Goal: Obtain resource: Download file/media

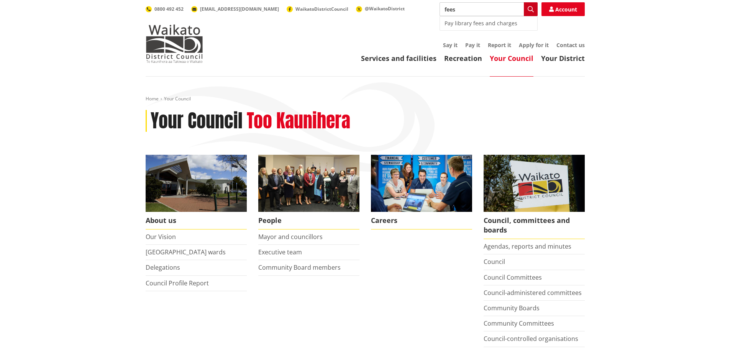
type input "fees"
click at [531, 10] on icon "button" at bounding box center [530, 9] width 6 height 6
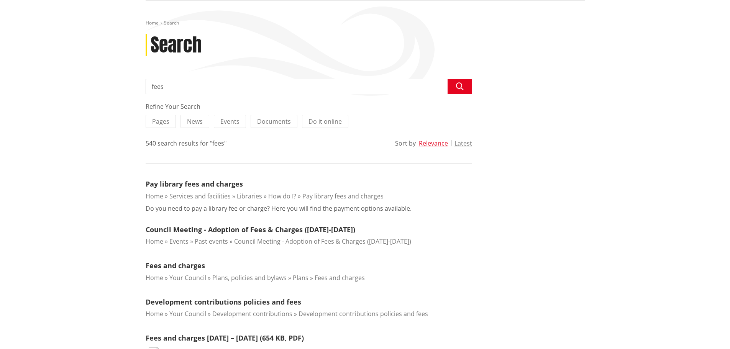
scroll to position [77, 0]
click at [193, 267] on link "Fees and charges" at bounding box center [175, 264] width 59 height 9
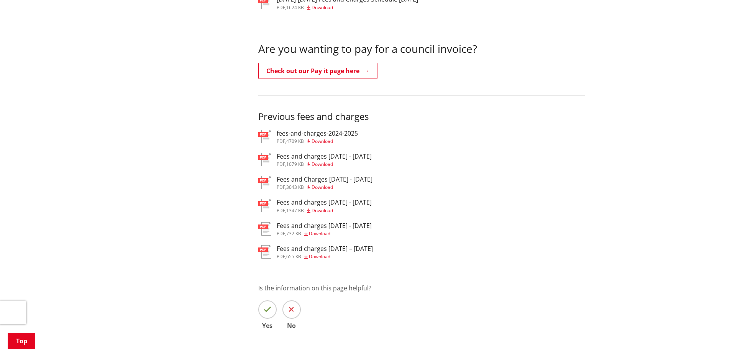
scroll to position [191, 0]
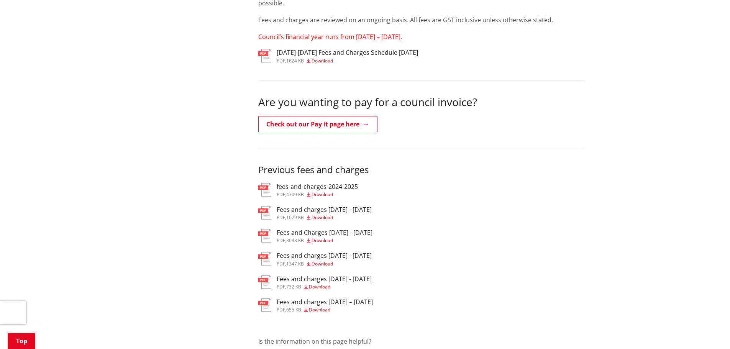
click at [329, 60] on span "Download" at bounding box center [321, 60] width 21 height 7
